Goal: Information Seeking & Learning: Learn about a topic

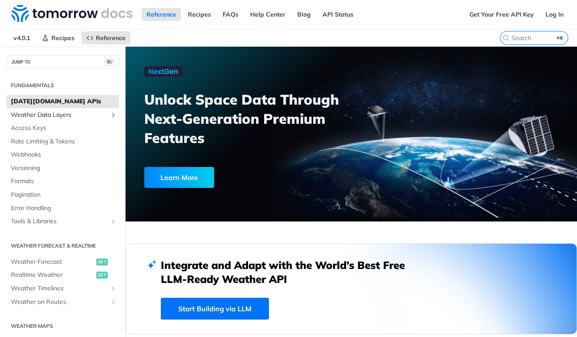
click at [65, 117] on span "Weather Data Layers" at bounding box center [59, 115] width 97 height 9
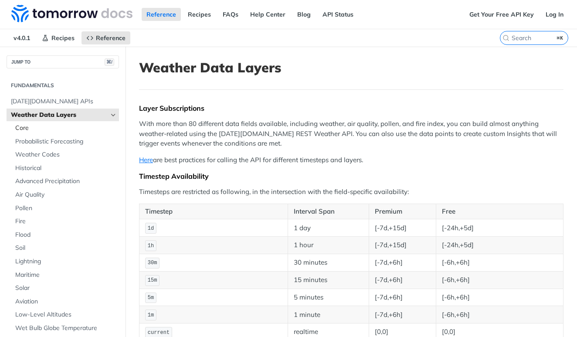
click at [28, 129] on span "Core" at bounding box center [66, 128] width 102 height 9
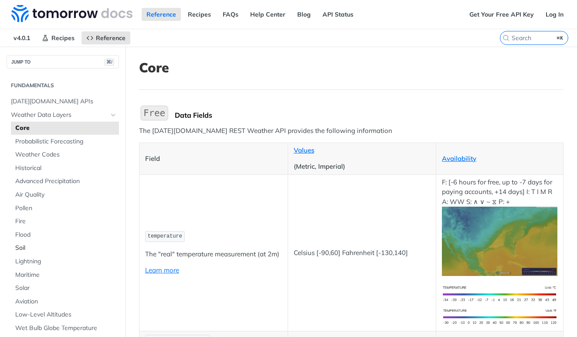
click at [19, 247] on span "Soil" at bounding box center [66, 248] width 102 height 9
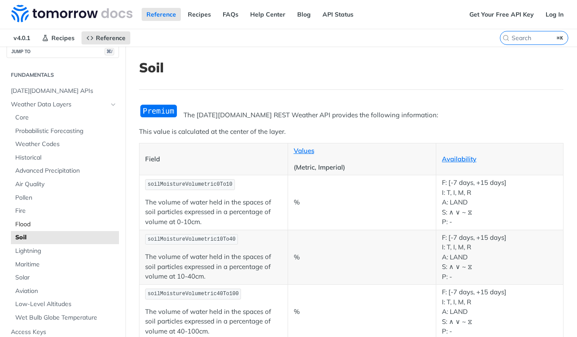
scroll to position [3, 0]
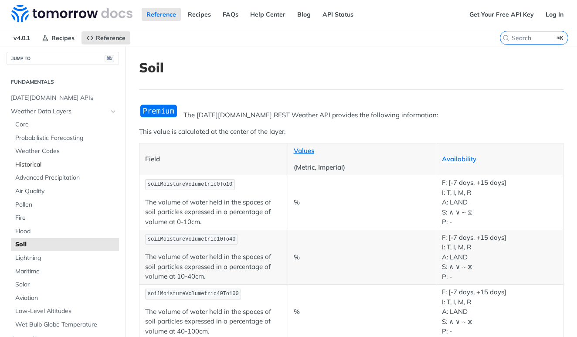
click at [33, 161] on span "Historical" at bounding box center [66, 164] width 102 height 9
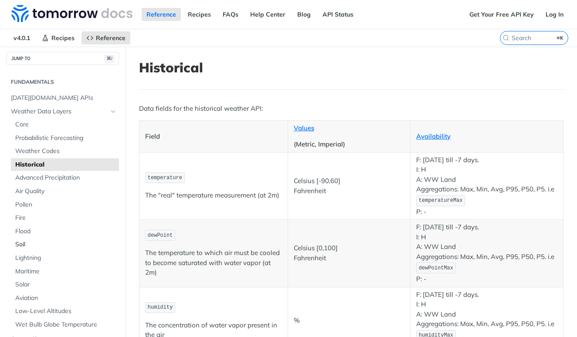
click at [21, 243] on span "Soil" at bounding box center [66, 244] width 102 height 9
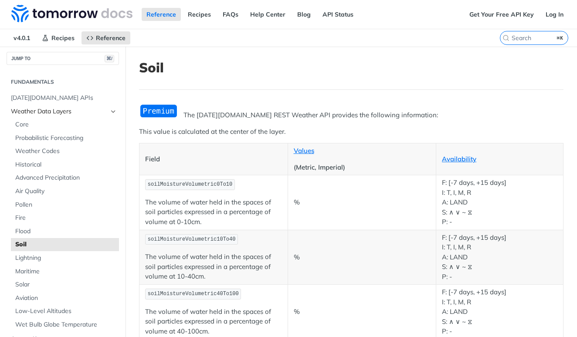
click at [32, 109] on span "Weather Data Layers" at bounding box center [59, 111] width 97 height 9
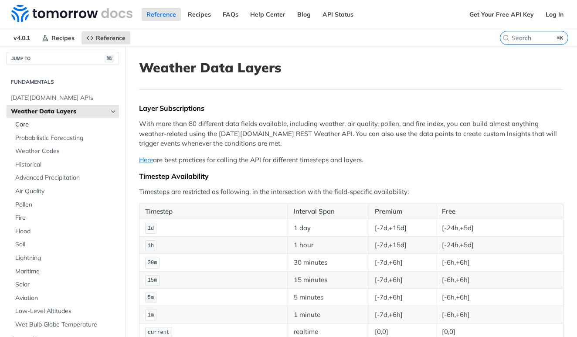
click at [28, 122] on span "Core" at bounding box center [66, 124] width 102 height 9
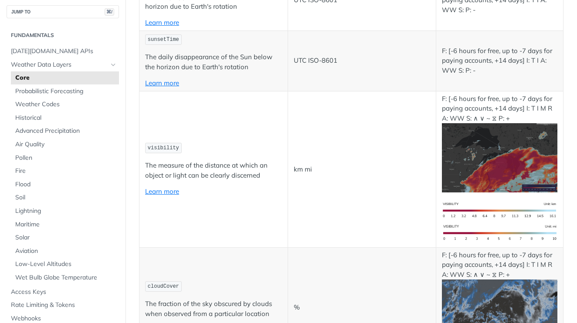
scroll to position [3151, 0]
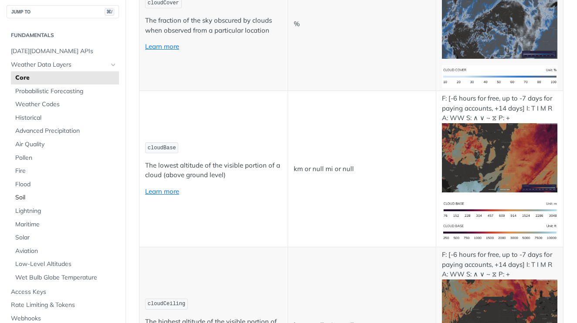
click at [24, 194] on span "Soil" at bounding box center [66, 198] width 102 height 9
